Goal: Task Accomplishment & Management: Manage account settings

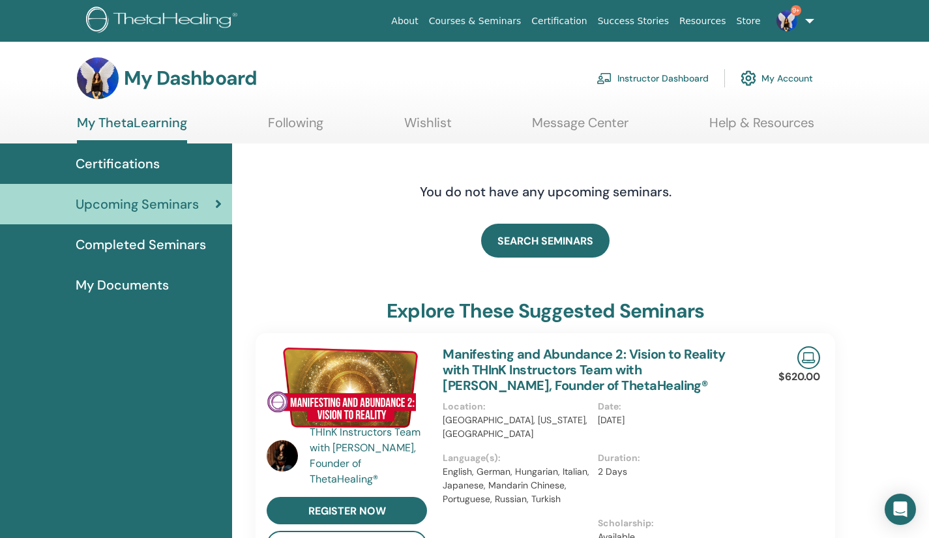
click at [811, 24] on link "9+" at bounding box center [792, 21] width 53 height 42
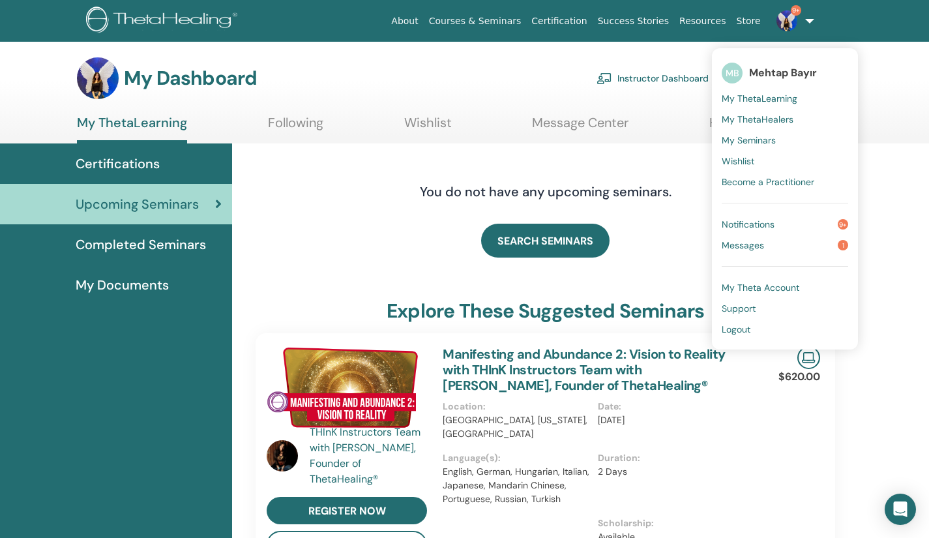
click at [765, 136] on span "My Seminars" at bounding box center [749, 140] width 54 height 12
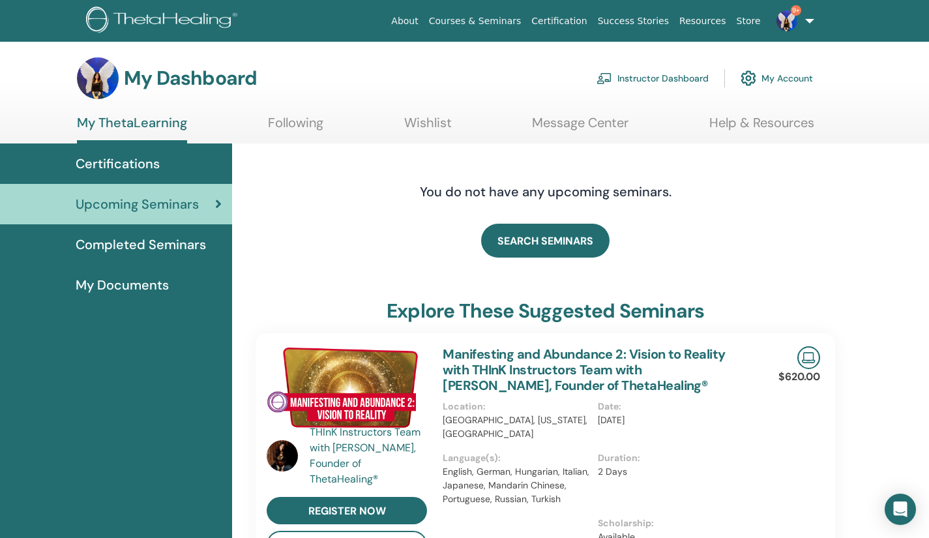
click at [631, 87] on link "Instructor Dashboard" at bounding box center [653, 78] width 112 height 29
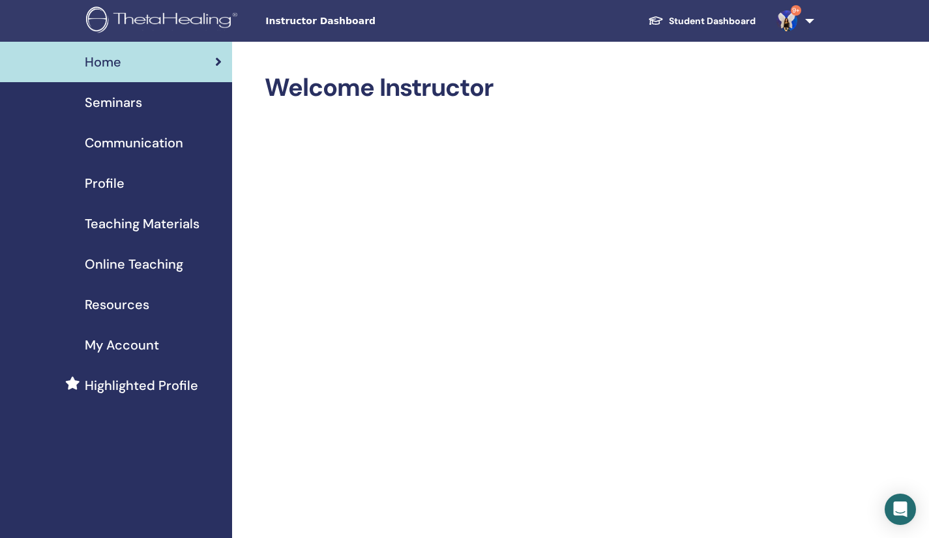
click at [136, 113] on link "Seminars" at bounding box center [116, 102] width 232 height 40
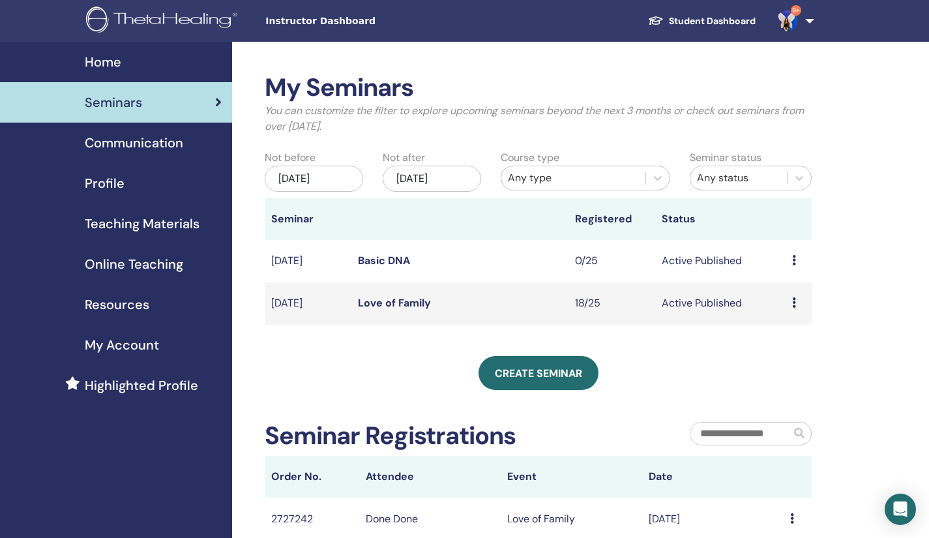
click at [421, 298] on link "Love of Family" at bounding box center [394, 303] width 73 height 14
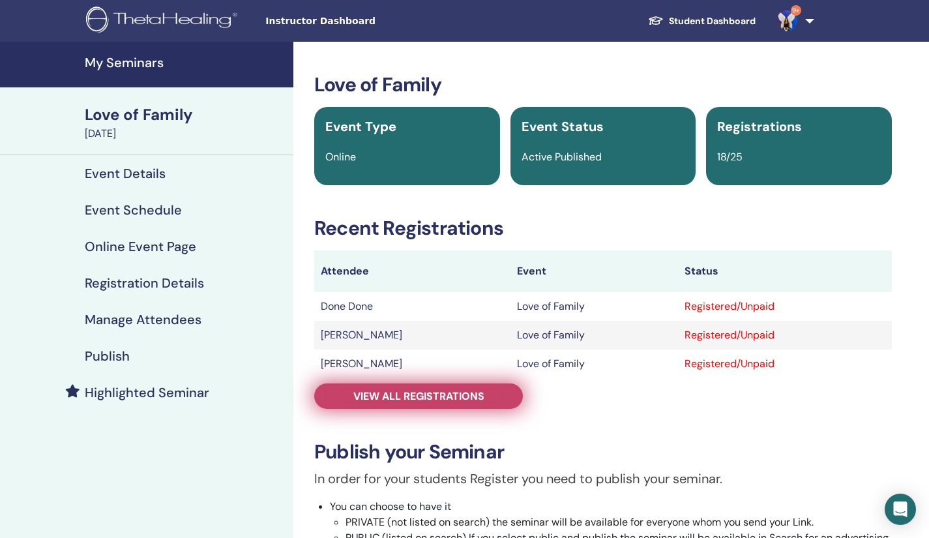
click at [427, 390] on span "View all registrations" at bounding box center [418, 396] width 131 height 14
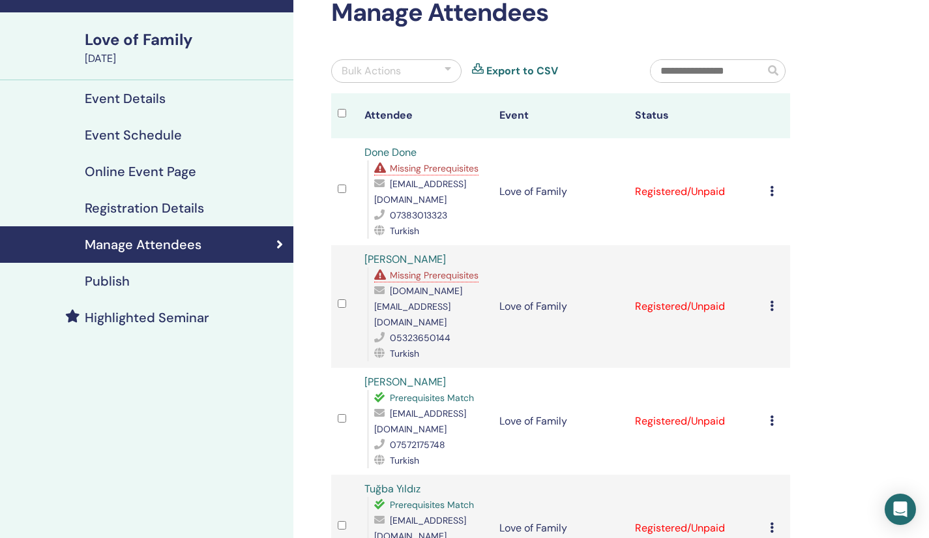
scroll to position [41, 0]
